Goal: Task Accomplishment & Management: Manage account settings

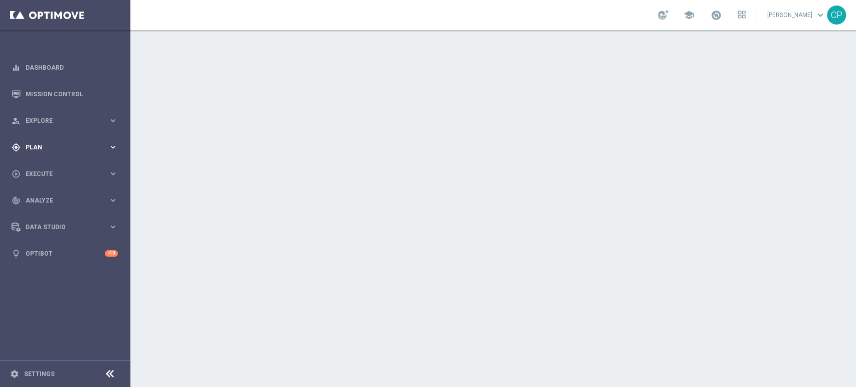
click at [92, 149] on span "Plan" at bounding box center [67, 147] width 83 height 6
click at [47, 201] on span "Templates" at bounding box center [63, 198] width 72 height 6
click at [43, 212] on link "Optimail" at bounding box center [67, 213] width 73 height 8
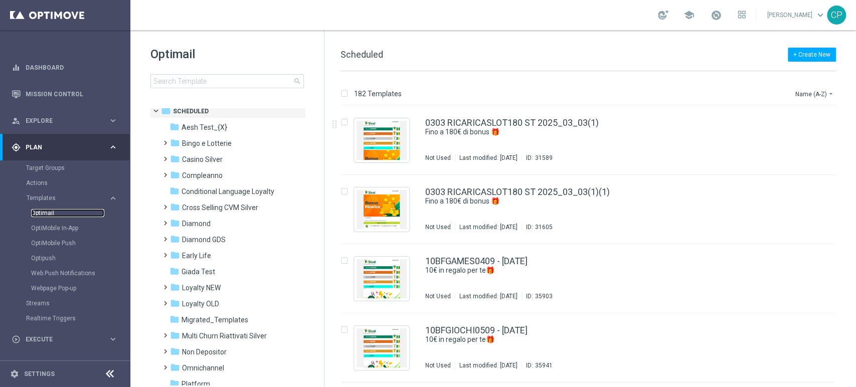
scroll to position [7, 0]
click at [189, 286] on span "Loyalty NEW" at bounding box center [201, 287] width 39 height 9
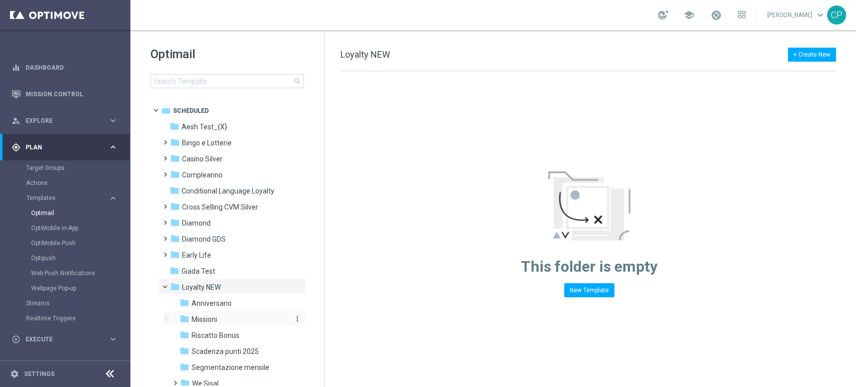
click at [195, 317] on span "Missioni" at bounding box center [204, 319] width 26 height 9
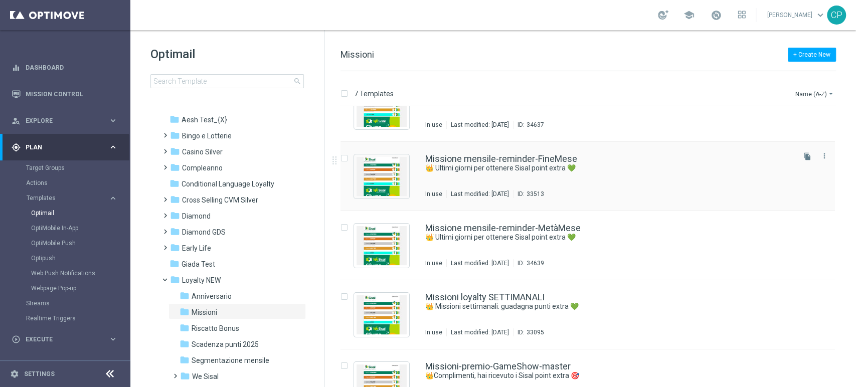
scroll to position [34, 0]
click at [464, 223] on link "Missione mensile-reminder-MetàMese" at bounding box center [502, 227] width 155 height 9
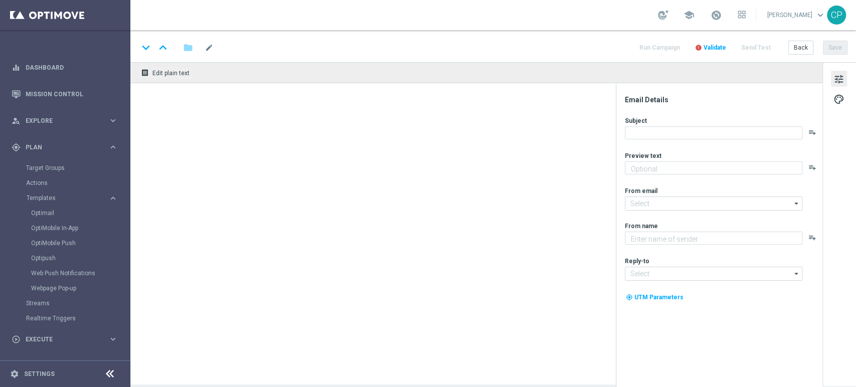
type textarea "Tic-tac ⌚ le missioni We Sisal ti aspettano"
type textarea "Sisal"
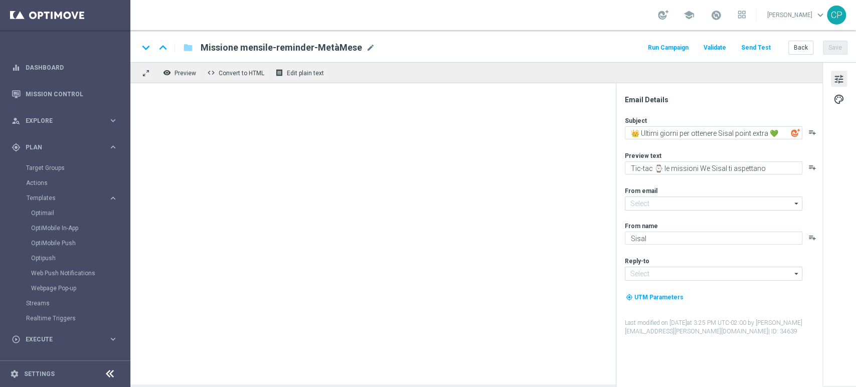
type input "[EMAIL_ADDRESS][DOMAIN_NAME]"
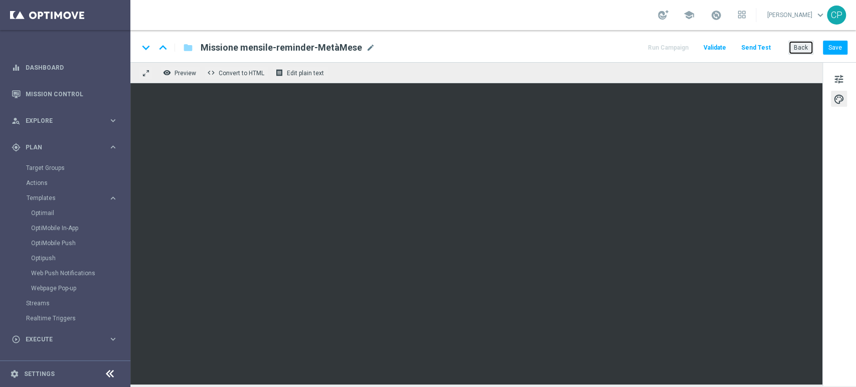
click at [797, 50] on button "Back" at bounding box center [800, 48] width 25 height 14
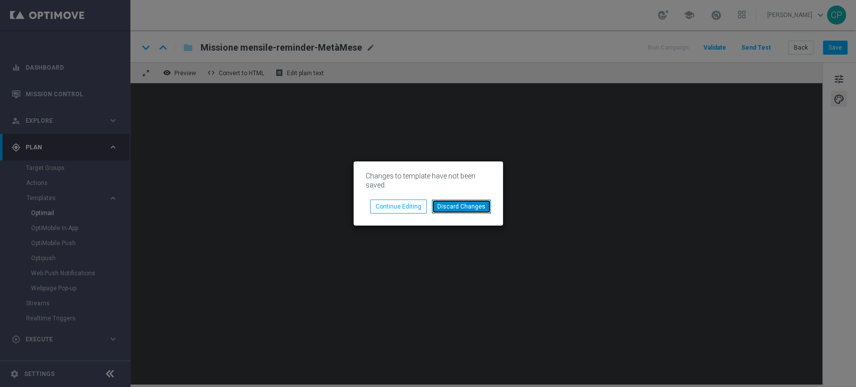
click at [443, 209] on button "Discard Changes" at bounding box center [461, 207] width 59 height 14
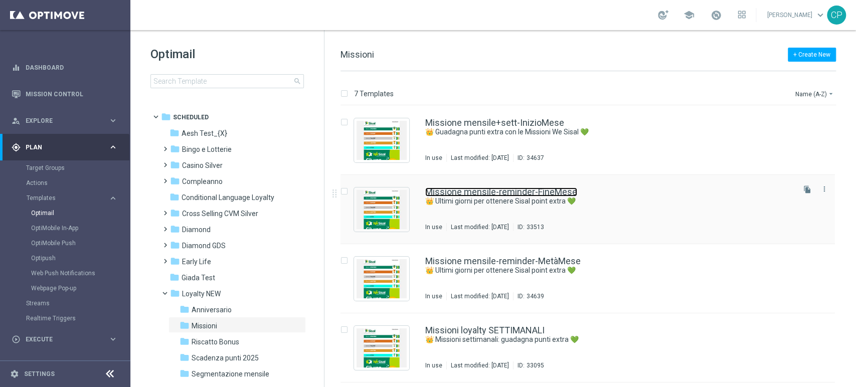
click at [478, 193] on link "Missione mensile-reminder-FineMese" at bounding box center [501, 191] width 152 height 9
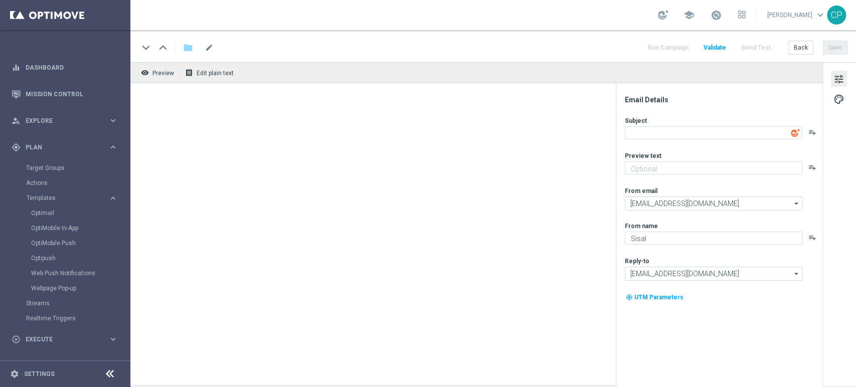
type textarea "👑 Ultimi giorni per ottenere Sisal point extra 💚"
type textarea "Tic-tac ⌚ le Missioni We Sisal ti aspettano"
type input "[EMAIL_ADDRESS][DOMAIN_NAME]"
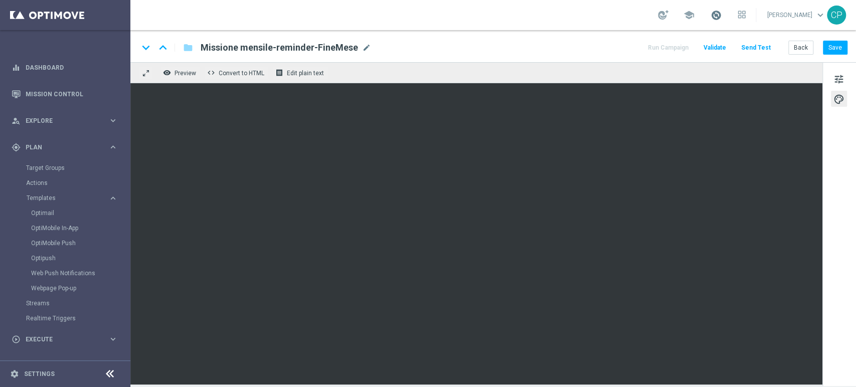
click at [721, 17] on span at bounding box center [715, 15] width 11 height 11
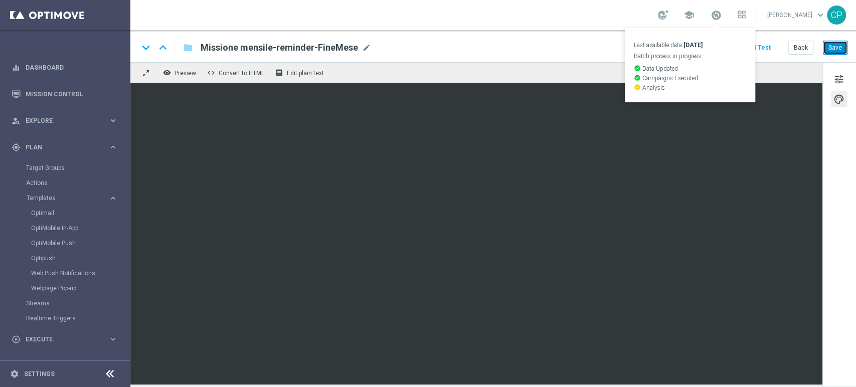
click at [832, 50] on button "Save" at bounding box center [835, 48] width 25 height 14
